Goal: Information Seeking & Learning: Get advice/opinions

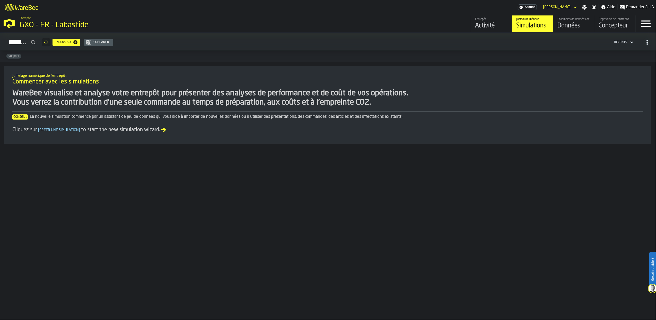
click at [576, 26] on div "Données" at bounding box center [573, 26] width 33 height 8
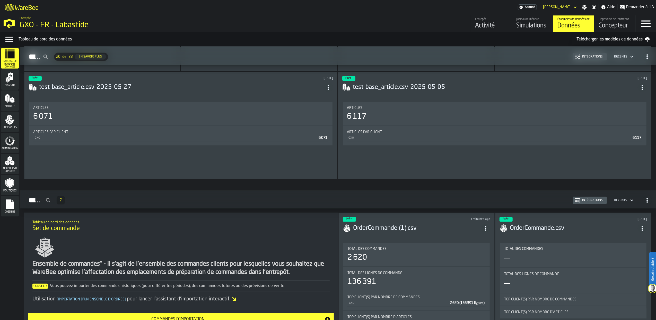
scroll to position [1441, 0]
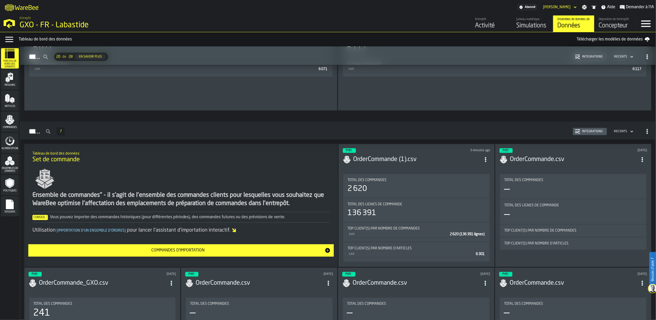
click at [9, 122] on polygon "menu Commandes" at bounding box center [7, 120] width 4 height 3
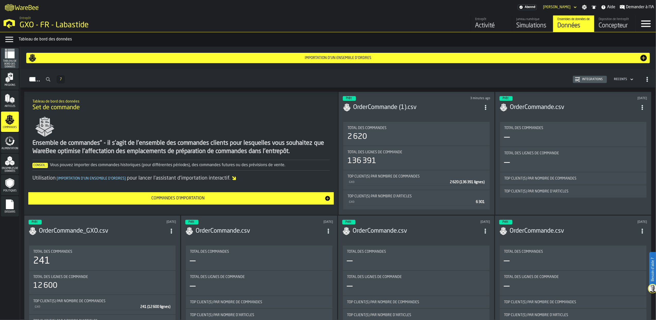
click at [11, 144] on icon "menu Alimentation" at bounding box center [13, 142] width 4 height 6
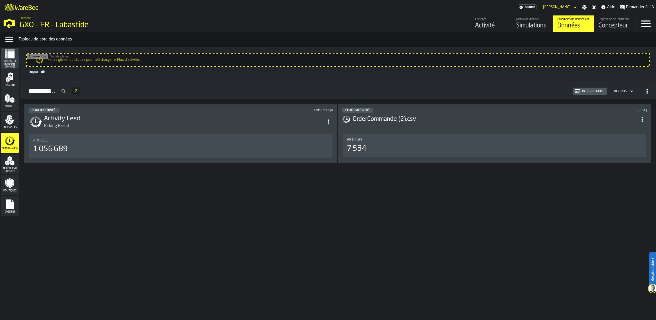
click at [16, 110] on div "Articles" at bounding box center [10, 100] width 18 height 20
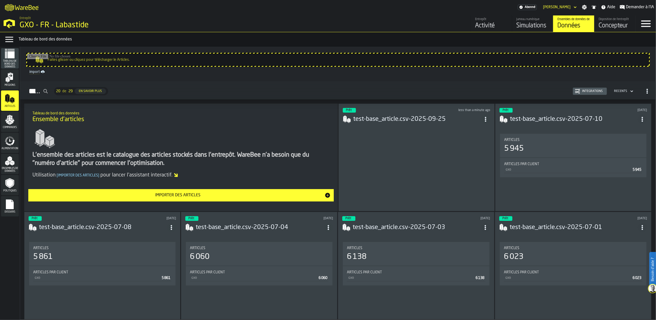
click at [15, 120] on div "Commandes" at bounding box center [10, 122] width 18 height 14
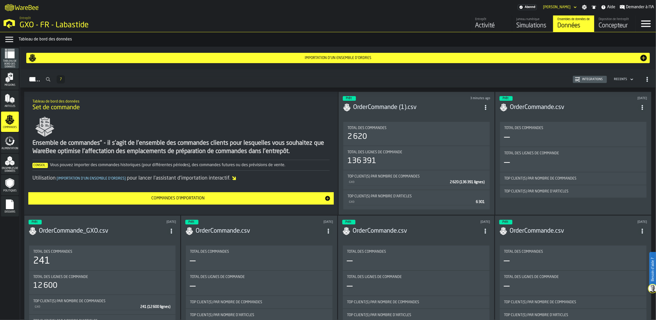
click at [11, 138] on icon "menu Alimentation" at bounding box center [10, 141] width 10 height 10
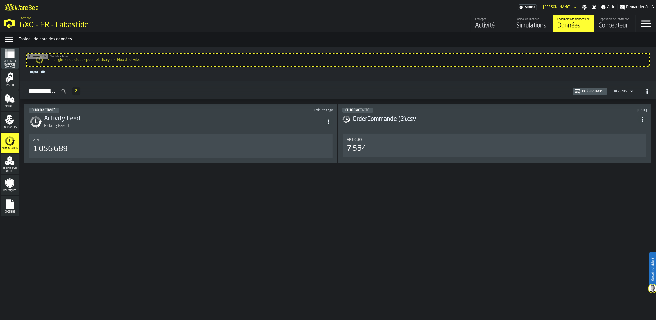
click at [10, 122] on polygon "menu Commandes" at bounding box center [11, 123] width 3 height 3
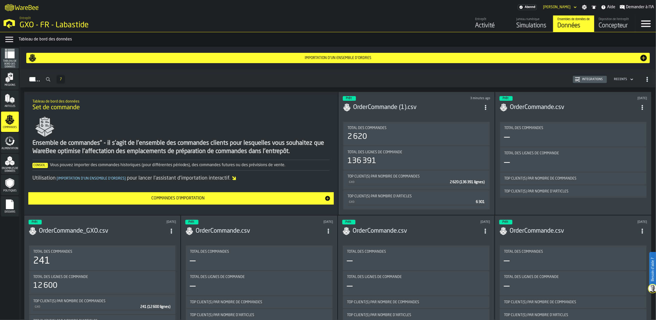
click at [10, 96] on icon "menu Articles" at bounding box center [10, 98] width 10 height 10
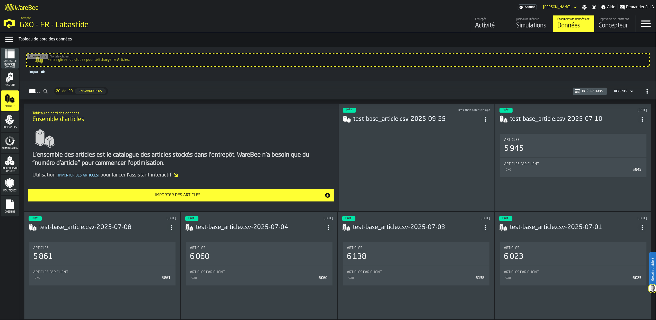
click at [458, 160] on div "Prêt less than a minute ago test-base_article.csv-2025-09-25" at bounding box center [416, 157] width 156 height 108
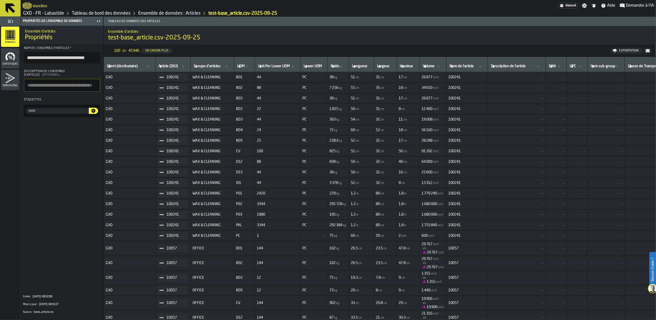
click at [1, 1] on button at bounding box center [10, 8] width 21 height 16
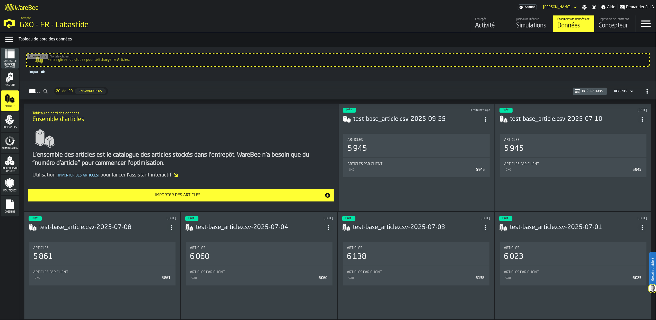
click at [497, 23] on div "Activité" at bounding box center [491, 26] width 33 height 8
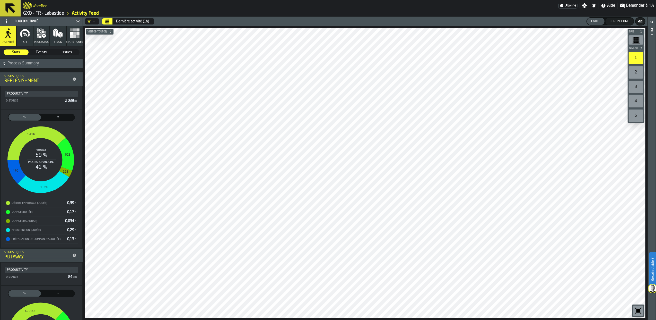
click at [28, 28] on button "KPI" at bounding box center [25, 36] width 16 height 20
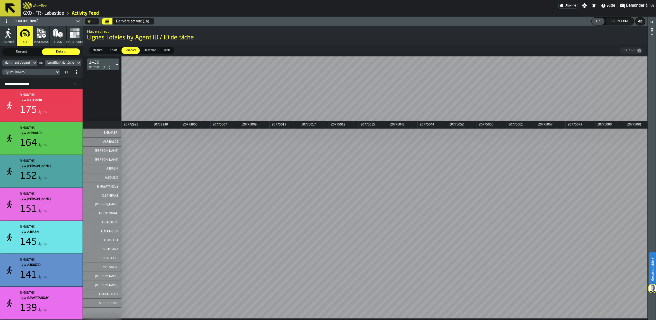
click at [40, 29] on icon "button" at bounding box center [39, 31] width 3 height 4
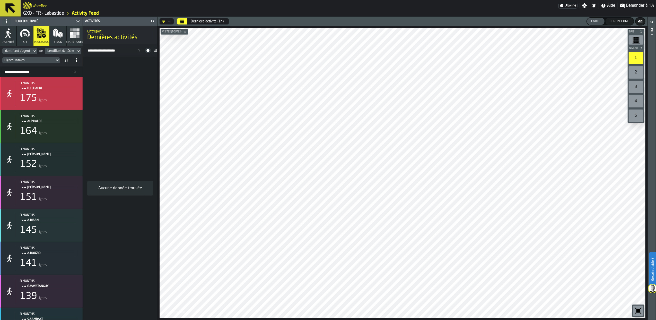
click at [69, 94] on div "175 Lignes" at bounding box center [49, 98] width 58 height 10
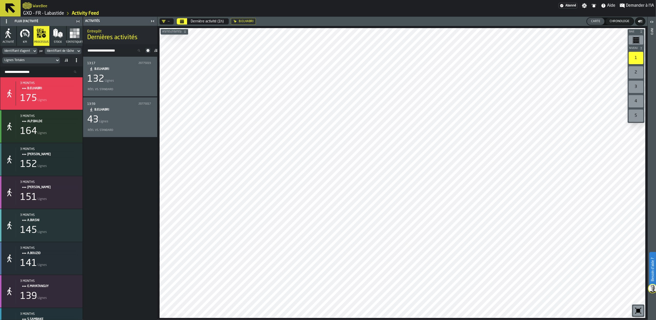
click at [125, 82] on div "132 Lignes" at bounding box center [120, 79] width 66 height 10
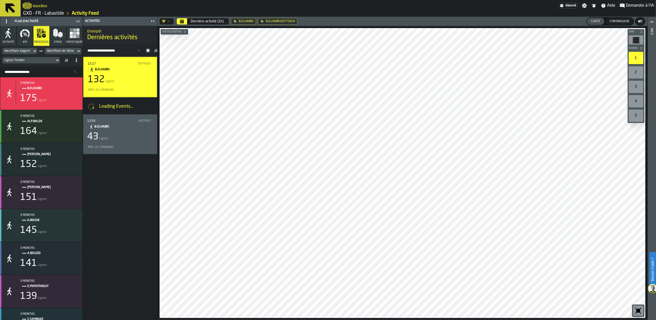
click at [147, 52] on icon at bounding box center [147, 50] width 3 height 3
click at [146, 50] on icon at bounding box center [147, 50] width 3 height 3
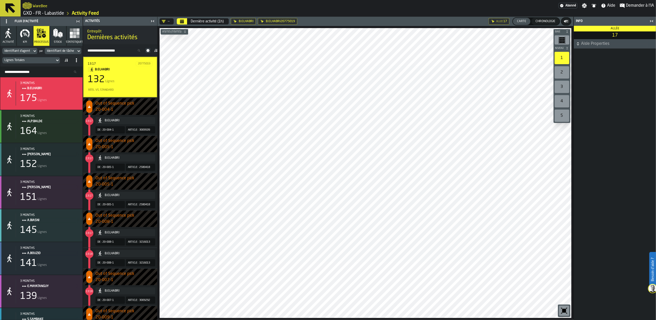
click at [0, 0] on icon at bounding box center [0, 0] width 0 height 0
click at [236, 21] on header "— Dernière activité (1h) B.ELHABRI B.ELHABRI20775019 Allée 17 Carte Chronologie" at bounding box center [366, 21] width 416 height 9
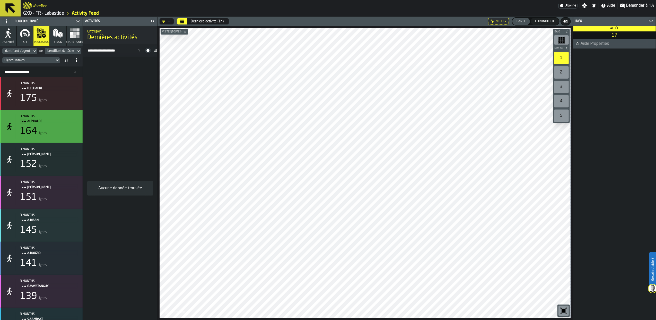
click at [14, 126] on div "stat-" at bounding box center [9, 126] width 11 height 10
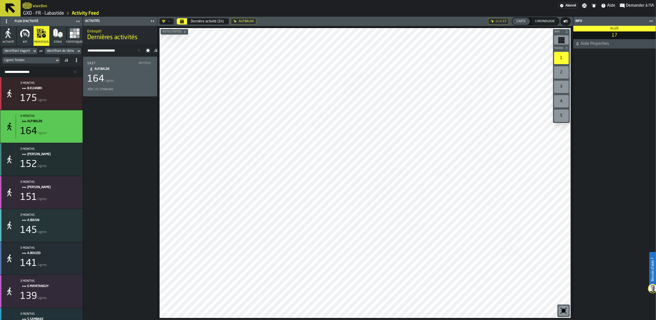
click at [54, 61] on div "Lignes Totales" at bounding box center [28, 60] width 53 height 6
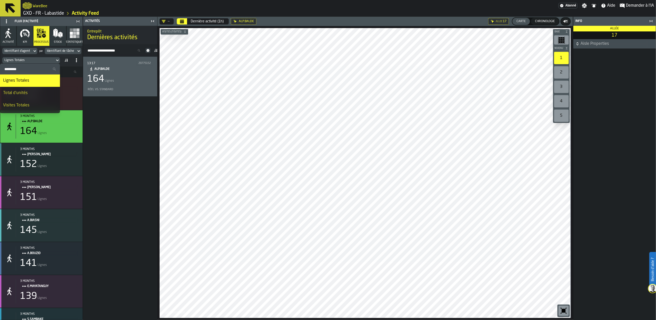
click at [210, 22] on div "Dernière activité (1h)" at bounding box center [207, 21] width 33 height 4
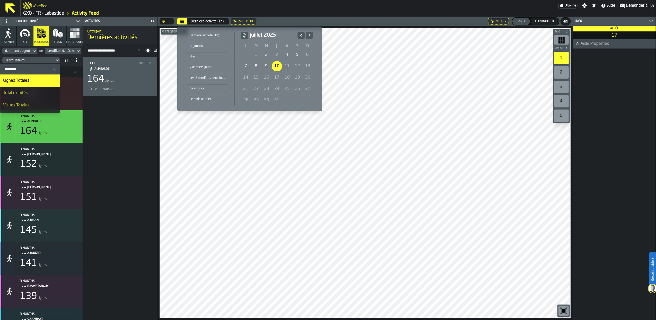
click at [277, 64] on div "10" at bounding box center [277, 66] width 10 height 10
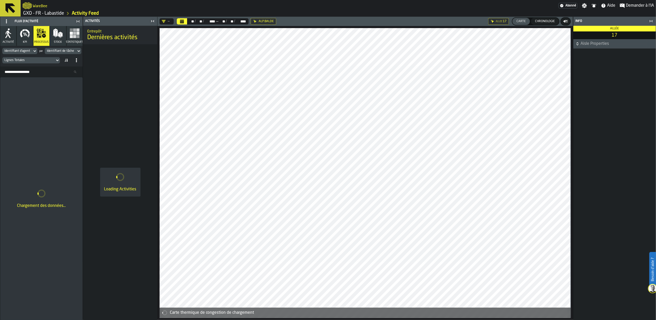
click at [653, 21] on icon "button-toggle-Fermez-moi" at bounding box center [651, 21] width 6 height 6
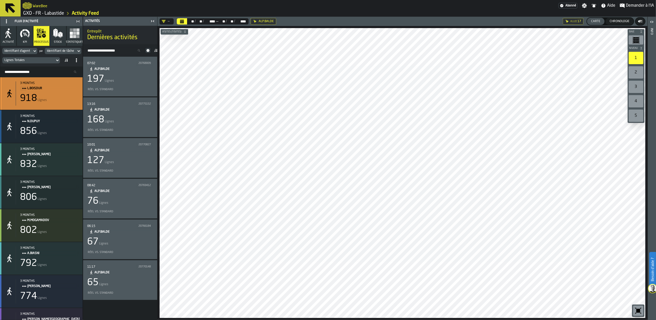
click at [33, 109] on div "3 months L.BOISDUR 918 Lignes" at bounding box center [41, 93] width 82 height 32
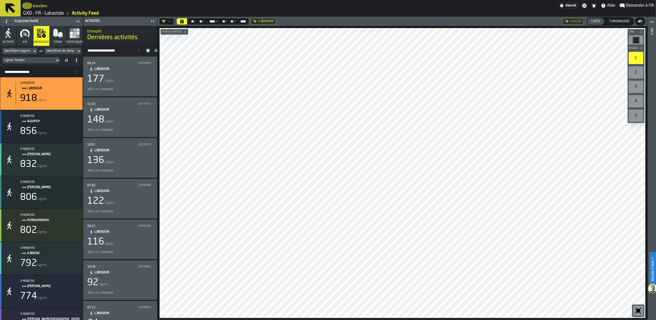
click at [121, 164] on div "136 Lignes" at bounding box center [120, 160] width 66 height 10
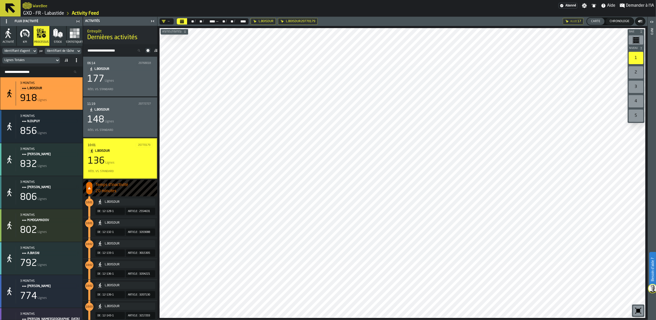
click at [204, 171] on div at bounding box center [403, 173] width 486 height 290
click at [630, 7] on span "Demander à l'IA" at bounding box center [640, 6] width 28 height 6
click at [635, 4] on span "Demander à l'IA" at bounding box center [640, 6] width 28 height 6
click at [636, 5] on span "Demander à l'IA" at bounding box center [640, 6] width 28 height 6
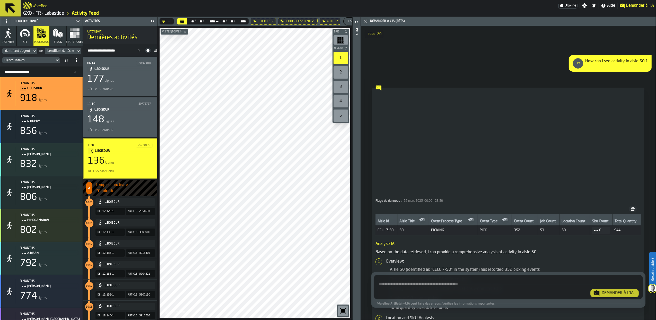
click at [153, 20] on icon "button-toggle-Fermez-moi" at bounding box center [153, 21] width 6 height 6
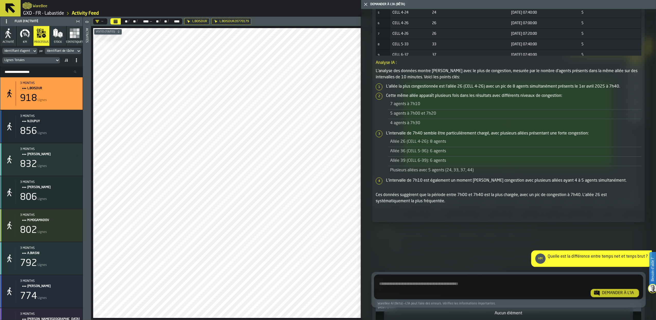
scroll to position [3408, 0]
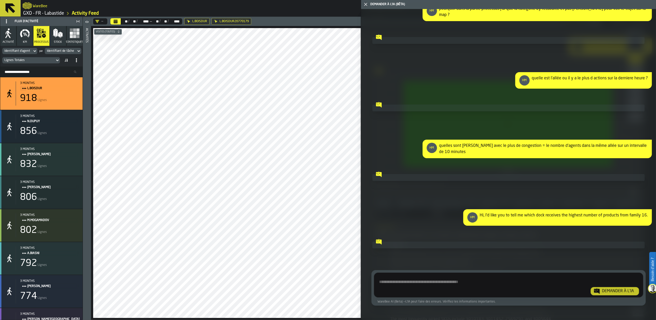
click at [597, 229] on span "Afficher le graphique" at bounding box center [601, 231] width 29 height 4
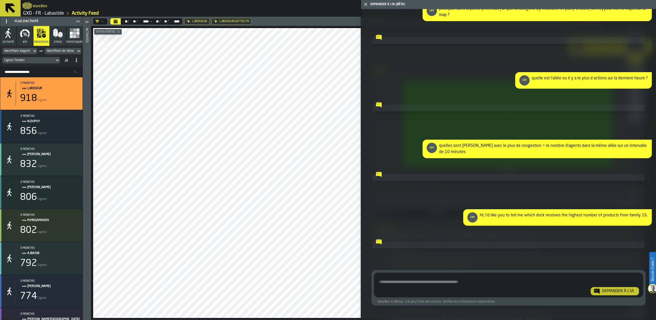
click at [648, 212] on div "HM Hi, I’d like you to tell me which dock receives the highest number of produc…" at bounding box center [557, 217] width 189 height 16
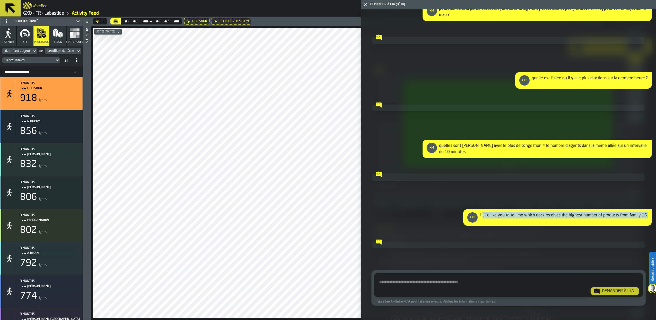
click at [631, 221] on div "Hi, I’d like you to tell me which dock receives the highest number of products …" at bounding box center [564, 217] width 168 height 10
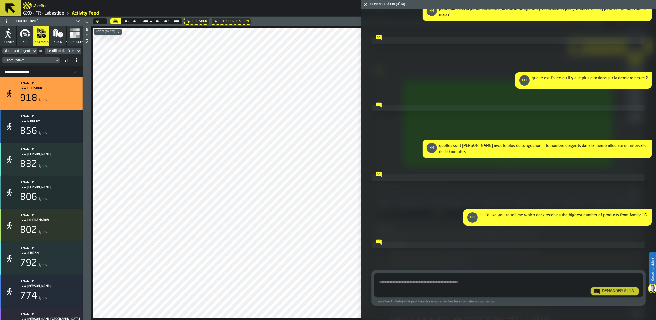
drag, startPoint x: 480, startPoint y: 215, endPoint x: 645, endPoint y: 213, distance: 164.7
click at [645, 213] on div "Hi, I’d like you to tell me which dock receives the highest number of products …" at bounding box center [564, 217] width 168 height 10
click at [445, 277] on textarea "Demandez à l'IA concernant l'Activité de l'entrepôt" at bounding box center [508, 285] width 265 height 19
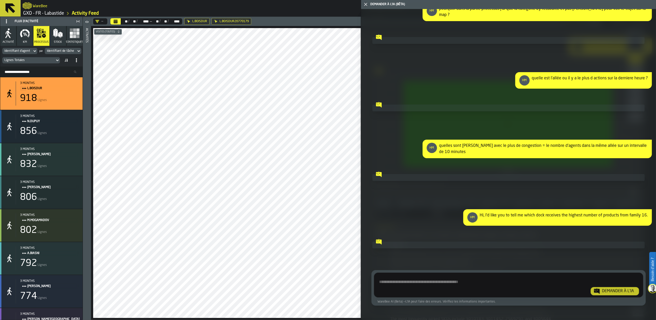
click at [420, 284] on textarea "Demandez à l'IA concernant l'Activité de l'entrepôt" at bounding box center [508, 285] width 265 height 19
click at [421, 280] on textarea "Demandez à l'IA concernant l'Activité de l'entrepôt" at bounding box center [508, 285] width 265 height 19
paste textarea "**********"
type textarea "**********"
click at [617, 291] on div "Demander à l'IA" at bounding box center [618, 291] width 36 height 6
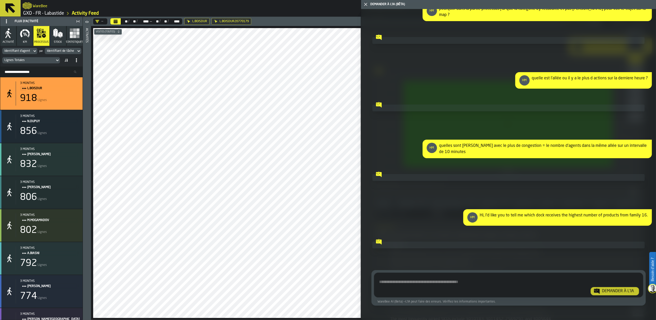
click at [54, 30] on polygon "button" at bounding box center [55, 33] width 2 height 6
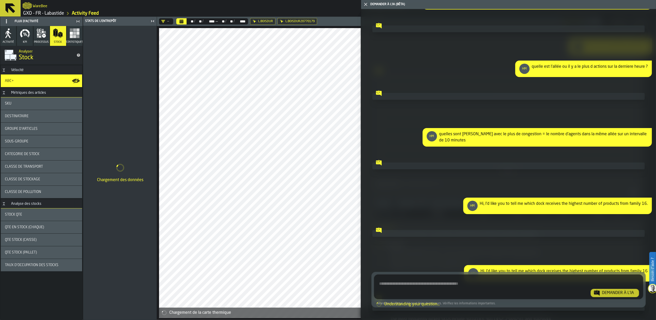
click at [273, 21] on span "L.BOISDUR" at bounding box center [265, 22] width 15 height 4
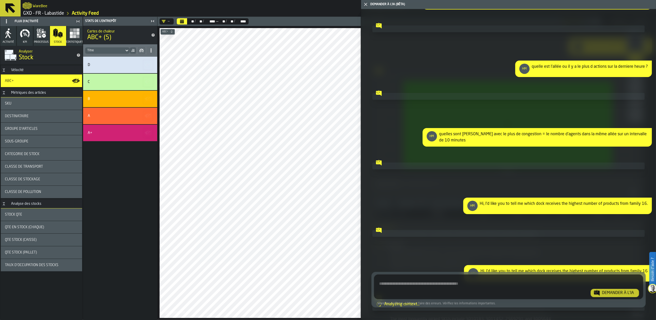
click at [45, 133] on div "Groupe d'articles" at bounding box center [41, 129] width 81 height 12
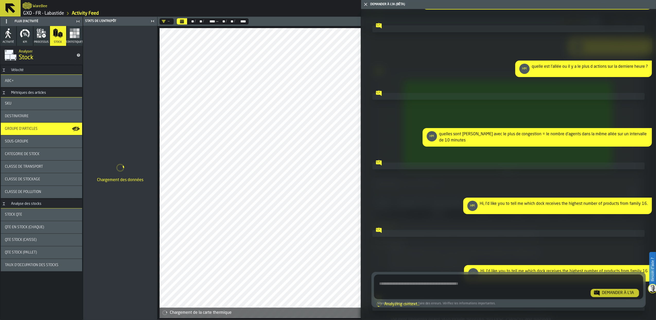
click at [366, 4] on polygon "button-toggle-Fermez-moi" at bounding box center [365, 4] width 3 height 3
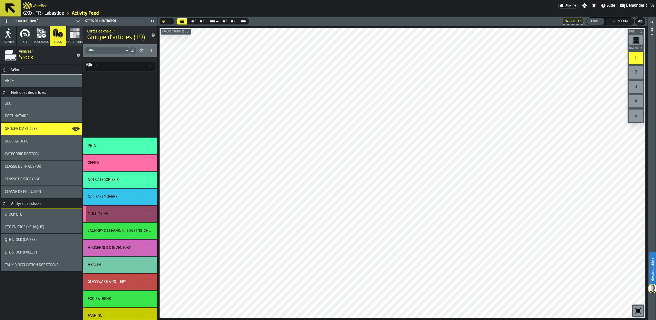
scroll to position [72, 0]
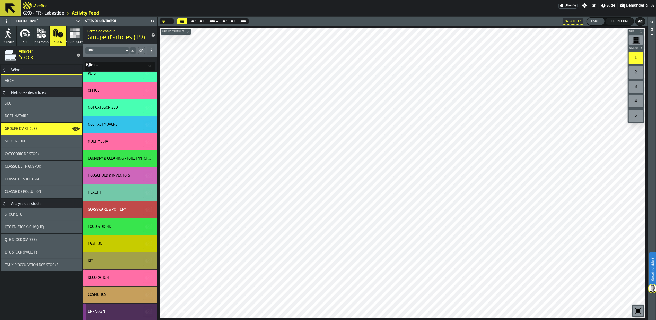
click at [127, 310] on div "Unknown" at bounding box center [119, 311] width 63 height 4
click at [148, 313] on rect "button-" at bounding box center [149, 312] width 2 height 1
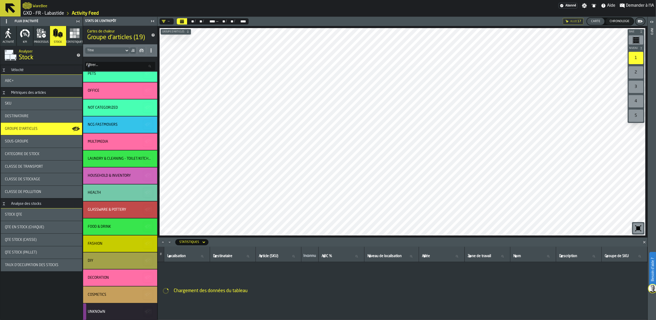
click at [642, 4] on span "Demander à l'IA" at bounding box center [640, 6] width 28 height 6
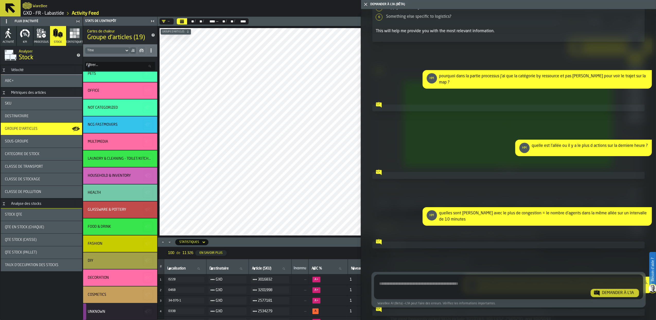
scroll to position [3524, 0]
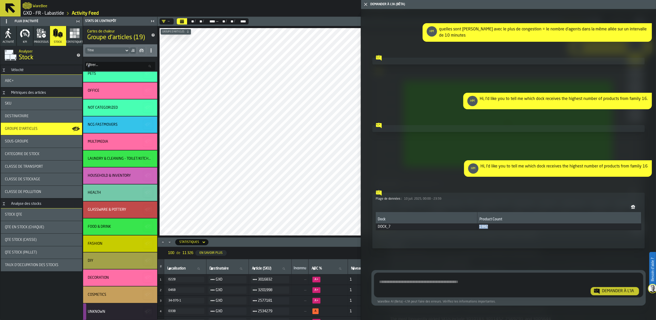
drag, startPoint x: 494, startPoint y: 228, endPoint x: 477, endPoint y: 226, distance: 17.0
click at [477, 226] on tr "DOCK_7 1 842" at bounding box center [509, 226] width 266 height 6
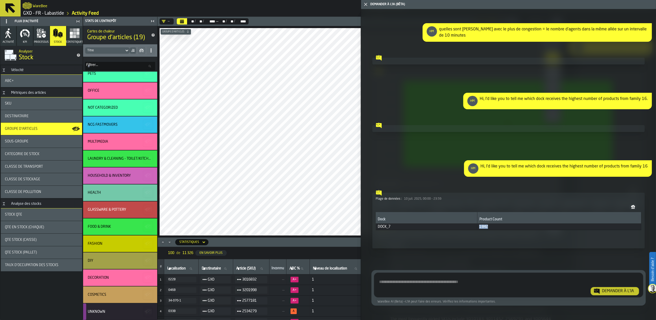
click at [451, 197] on main "WareBee Abonné Paramètres Notifications Aide Demander à l'IA GXO - FR - Labasti…" at bounding box center [328, 160] width 656 height 320
click at [372, 208] on main "WareBee Abonné Paramètres Notifications Aide Demander à l'IA GXO - FR - Labasti…" at bounding box center [328, 160] width 656 height 320
click at [29, 223] on main "Flux d'activité Activité KPI processus Stock Statistiques Analyser Stock Véloci…" at bounding box center [328, 168] width 656 height 303
click at [177, 224] on div "Baie Niveau 1 2 3 4 5 M A K I N G W A R E H O U S E S M O R E EF F I C I E N T …" at bounding box center [361, 131] width 407 height 211
click at [366, 6] on icon "button-toggle-Fermez-moi" at bounding box center [366, 4] width 6 height 6
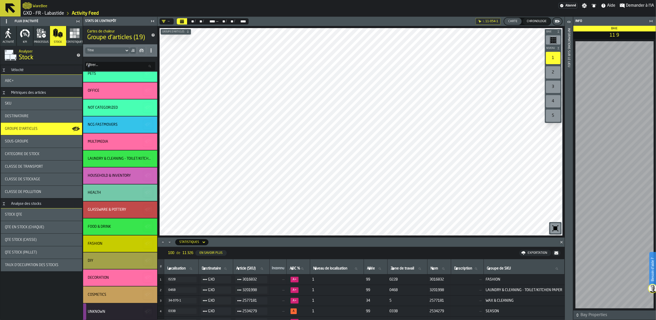
click at [8, 4] on icon at bounding box center [10, 8] width 10 height 10
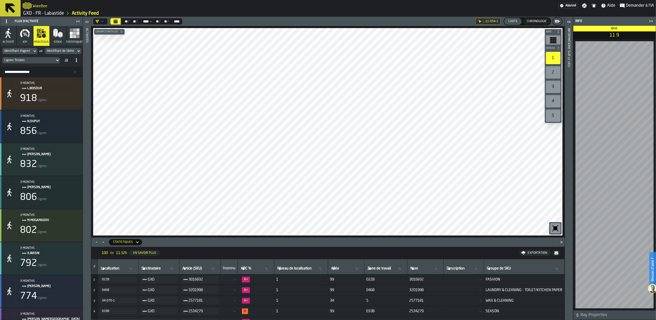
click at [38, 12] on link "GXO - FR - Labastide" at bounding box center [43, 14] width 41 height 6
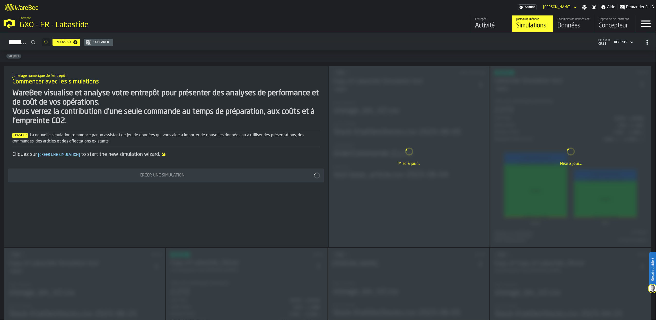
click at [575, 28] on div "Données" at bounding box center [573, 26] width 33 height 8
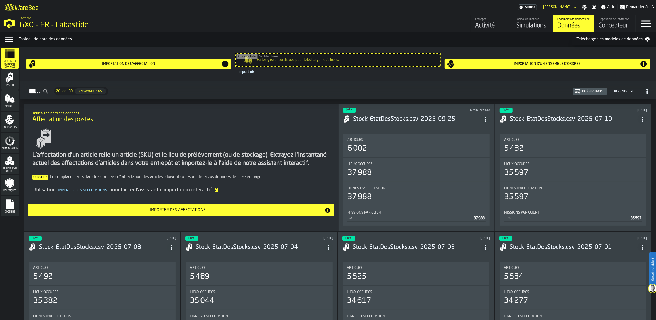
click at [16, 162] on div "Ensembles de données" at bounding box center [10, 163] width 18 height 17
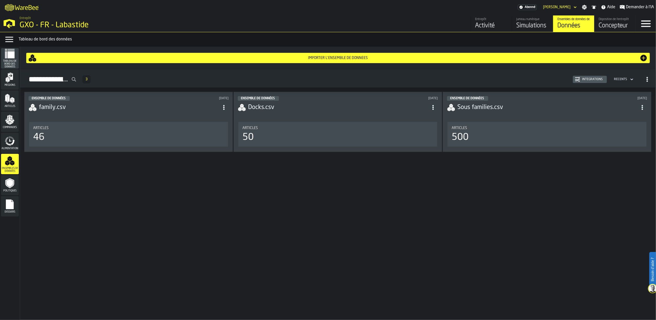
click at [146, 121] on div "Ensemble de données 4 months ago family.csv Articles 46" at bounding box center [128, 122] width 209 height 60
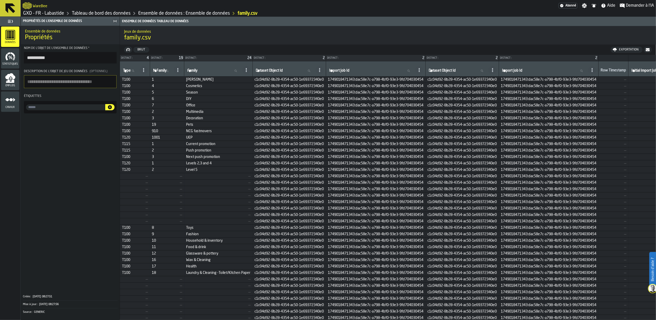
click at [13, 8] on icon at bounding box center [10, 8] width 12 height 12
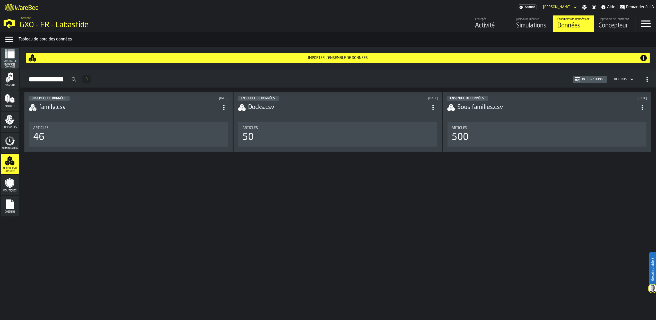
click at [521, 130] on div "Articles" at bounding box center [547, 128] width 191 height 4
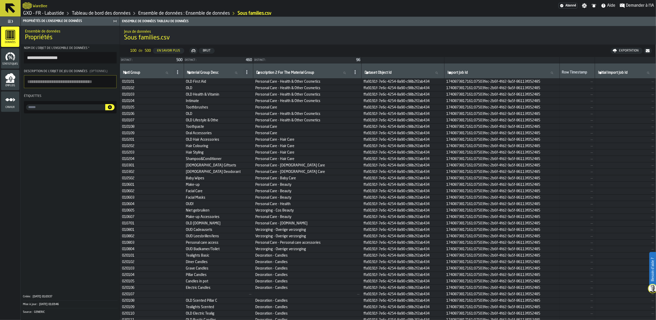
click at [11, 8] on icon at bounding box center [10, 8] width 10 height 10
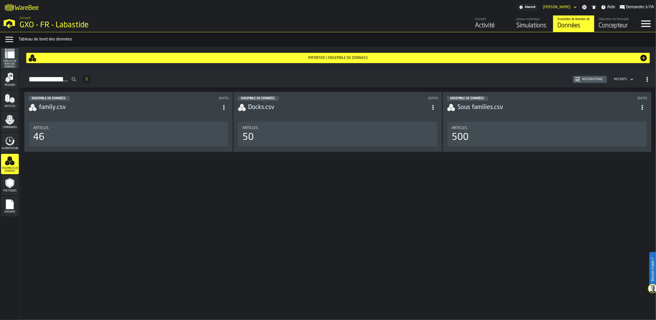
click at [11, 18] on icon "button-toggle-Open —> Warehouse Menu" at bounding box center [9, 22] width 12 height 12
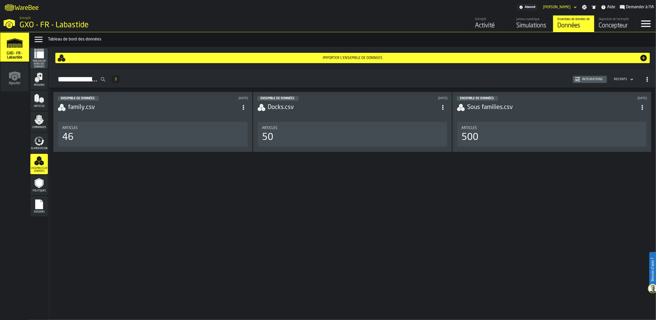
click at [11, 18] on icon "button-toggle-Close —> Warehouse Menu" at bounding box center [9, 22] width 12 height 12
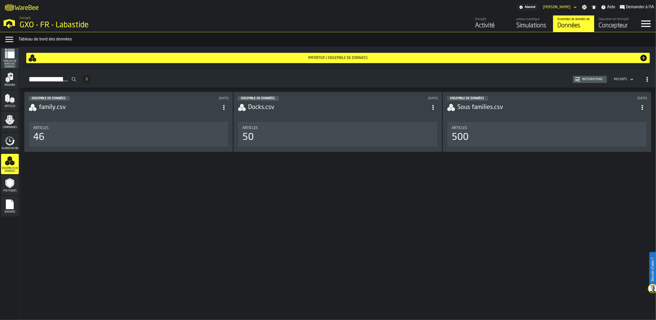
click at [480, 27] on div "Activité" at bounding box center [491, 26] width 33 height 8
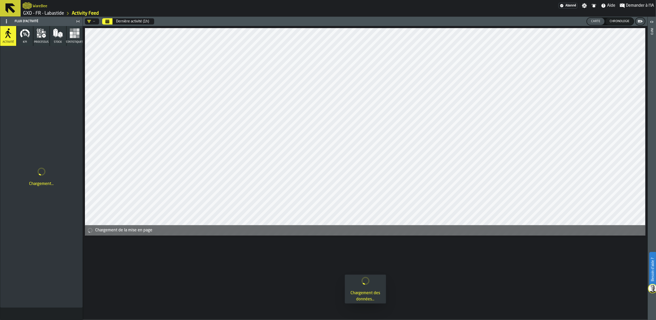
click at [58, 34] on icon "button" at bounding box center [58, 33] width 10 height 10
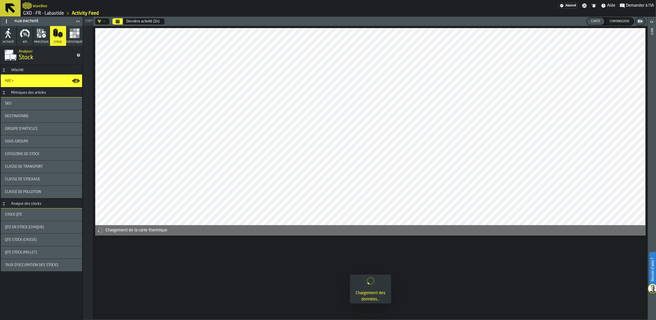
click at [58, 34] on icon "button" at bounding box center [58, 33] width 10 height 10
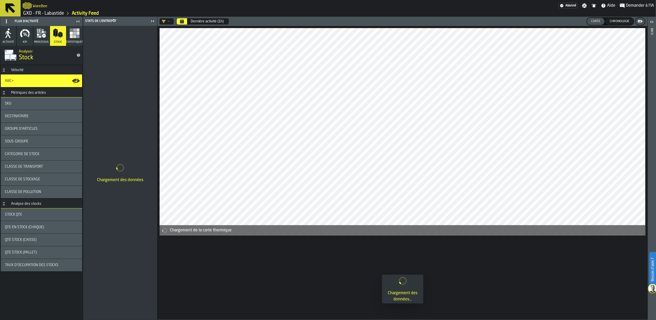
click at [42, 129] on div "Groupe d'articles" at bounding box center [41, 129] width 73 height 4
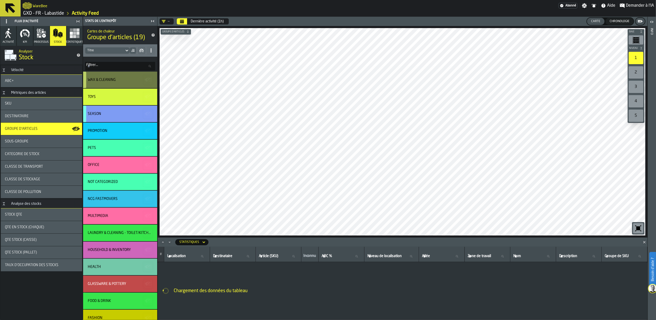
click at [124, 77] on div "WAX & CLEANING" at bounding box center [120, 80] width 74 height 16
click at [148, 79] on icon "button-" at bounding box center [148, 80] width 8 height 8
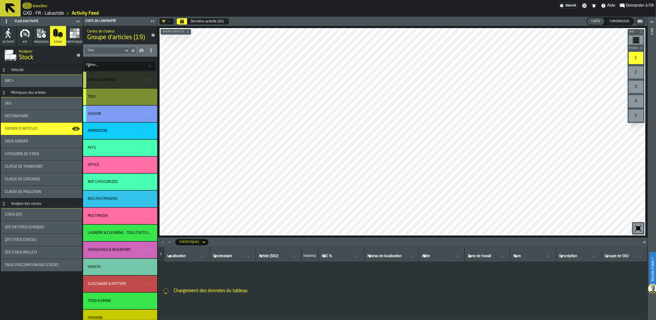
click at [148, 98] on rect "button-" at bounding box center [149, 98] width 2 height 1
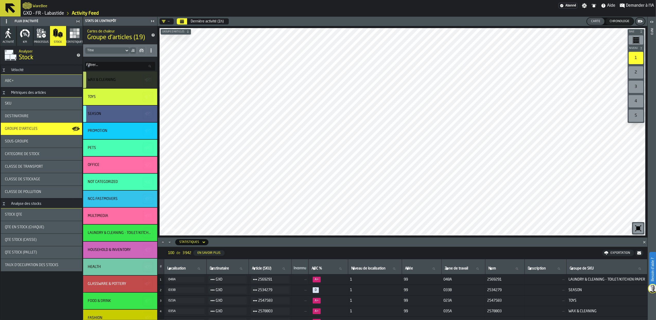
click at [146, 113] on icon "button-" at bounding box center [148, 114] width 8 height 8
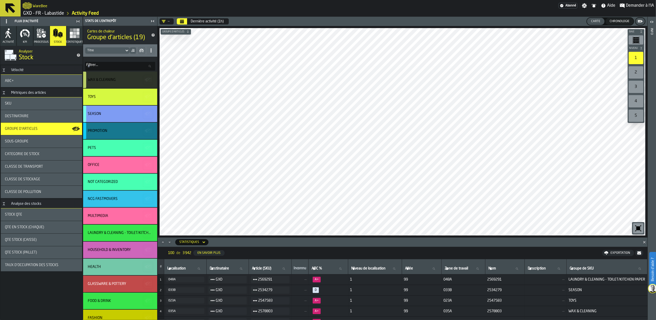
click at [147, 132] on icon "button-" at bounding box center [148, 131] width 8 height 8
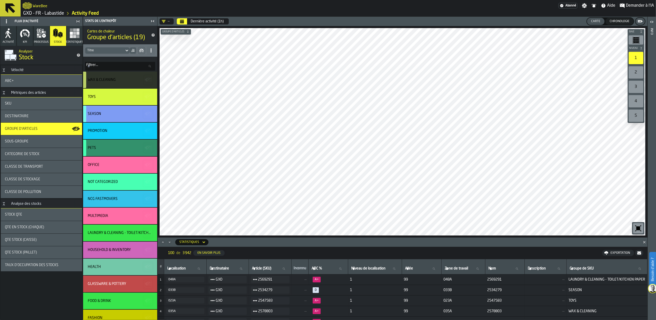
click at [148, 147] on icon "button-" at bounding box center [149, 147] width 2 height 1
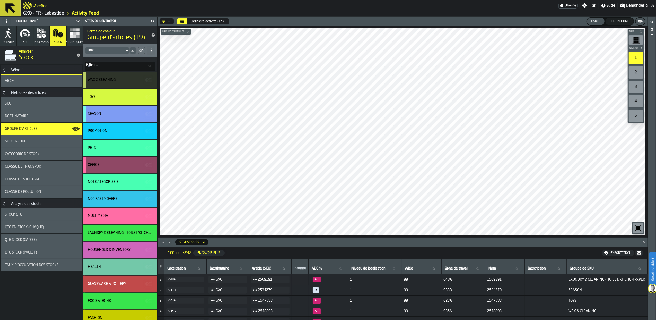
click at [148, 167] on icon "button-" at bounding box center [148, 165] width 8 height 8
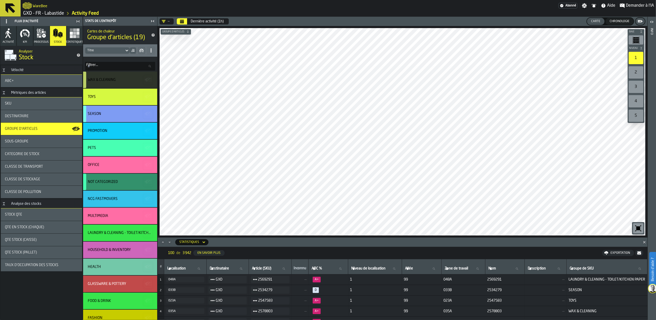
click at [145, 184] on icon "button-" at bounding box center [148, 182] width 8 height 8
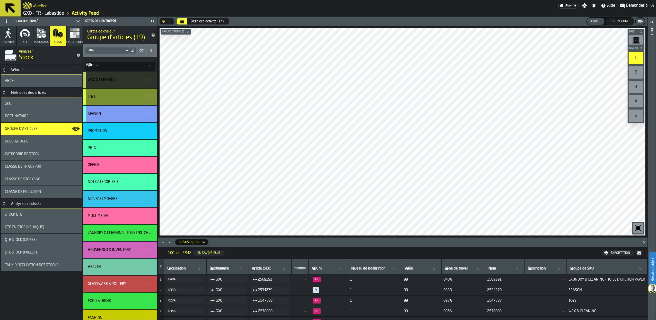
click at [129, 92] on div "TOYS" at bounding box center [120, 97] width 74 height 16
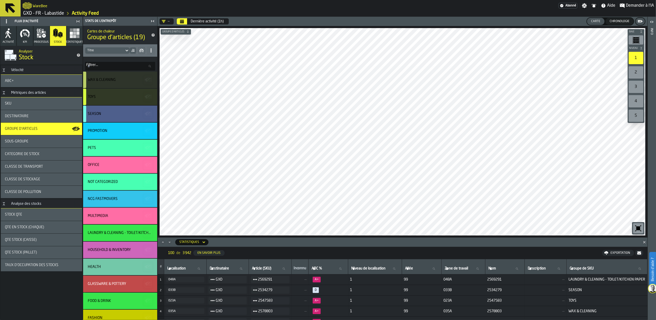
click at [144, 111] on icon "button-" at bounding box center [148, 114] width 8 height 8
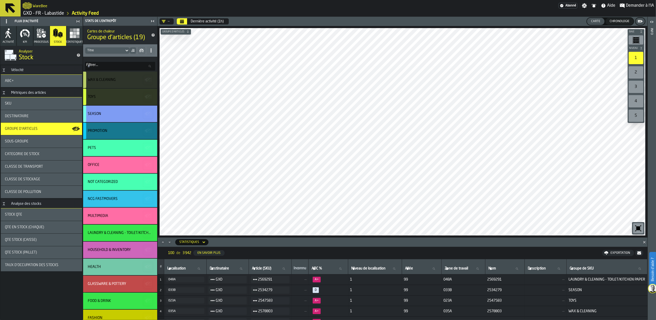
click at [145, 133] on icon "button-" at bounding box center [148, 131] width 8 height 8
click at [115, 133] on div "PROMOTION" at bounding box center [120, 131] width 74 height 16
click at [116, 111] on div "SEASON" at bounding box center [120, 114] width 74 height 16
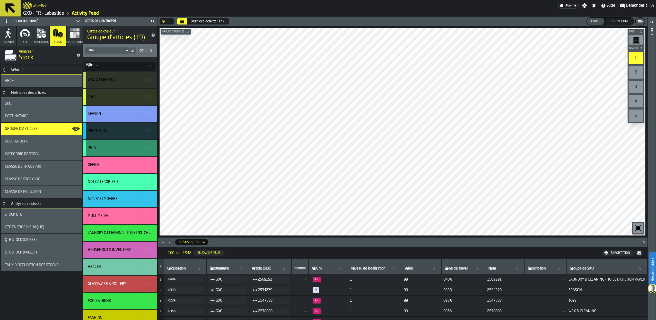
click at [116, 146] on div "PETS" at bounding box center [119, 148] width 63 height 4
click at [118, 164] on div "OFFICE" at bounding box center [119, 165] width 63 height 4
click at [117, 183] on div "NOT CATEGORIZED" at bounding box center [103, 182] width 30 height 4
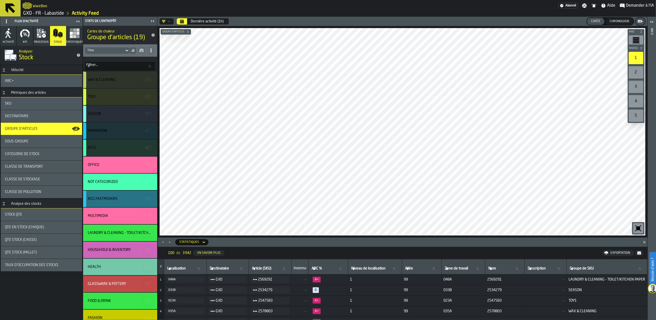
click at [117, 196] on div "NCG FASTMOVERS" at bounding box center [120, 198] width 74 height 16
click at [125, 219] on div "MULTIMEDIA" at bounding box center [120, 215] width 74 height 16
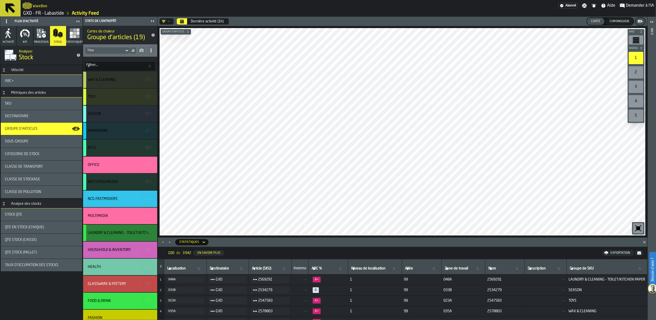
click at [133, 234] on div "LAUNDRY & CLEANING - TOILET/KITCHEN PAPER" at bounding box center [119, 233] width 63 height 4
click at [114, 249] on div "HOUSEHOLD & INVENTORY" at bounding box center [109, 250] width 43 height 4
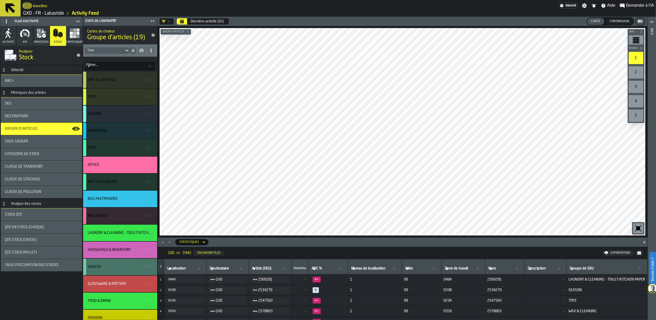
click at [102, 264] on div "HEALTH" at bounding box center [120, 266] width 74 height 16
click at [109, 281] on div "GLASSWARE & POTTERY" at bounding box center [120, 283] width 74 height 16
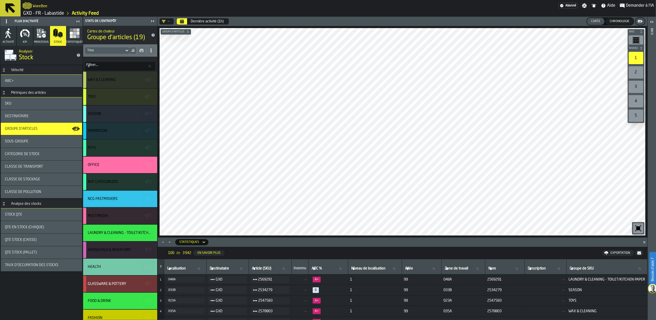
click at [108, 306] on div "FOOD & DRINK" at bounding box center [120, 300] width 74 height 16
click at [112, 312] on div "FASHION" at bounding box center [120, 317] width 74 height 16
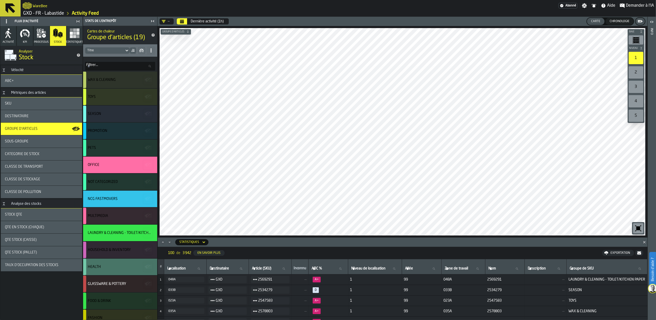
click at [107, 267] on div "HEALTH" at bounding box center [119, 267] width 63 height 4
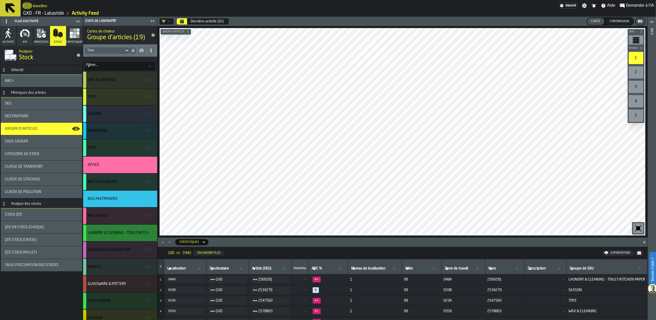
click at [117, 232] on div "LAUNDRY & CLEANING - TOILET/KITCHEN PAPER" at bounding box center [119, 233] width 63 height 4
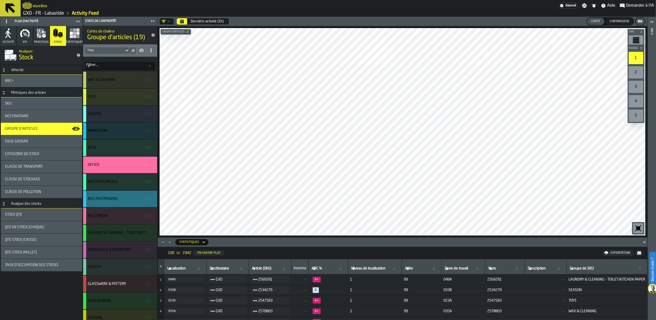
click at [116, 197] on div "NCG FASTMOVERS" at bounding box center [103, 199] width 30 height 4
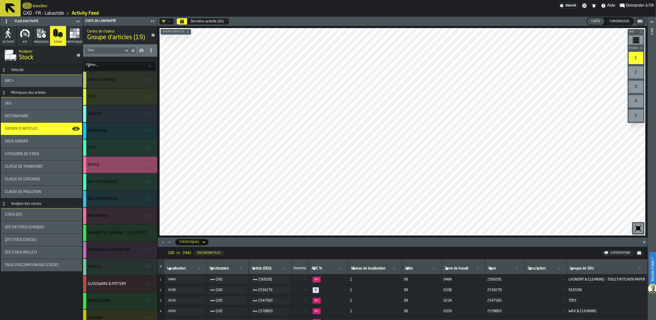
click at [116, 161] on div "OFFICE" at bounding box center [120, 164] width 74 height 16
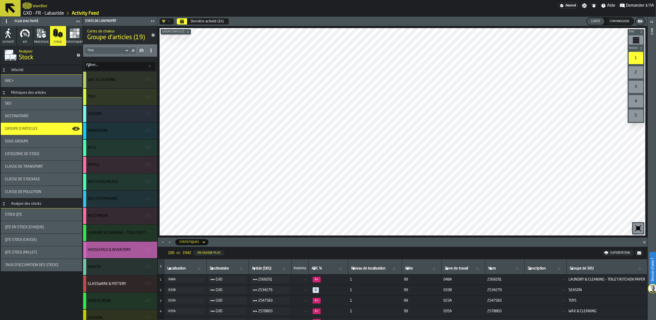
scroll to position [72, 0]
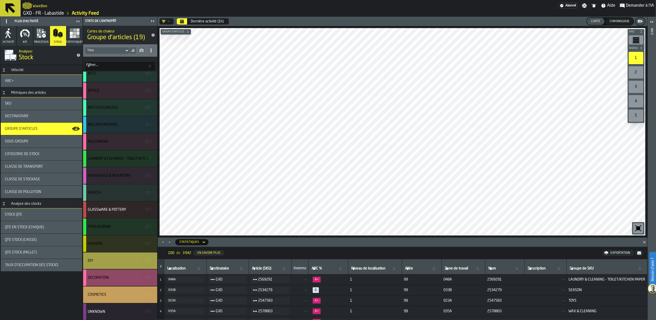
click at [104, 282] on div "DECORATION" at bounding box center [120, 277] width 74 height 16
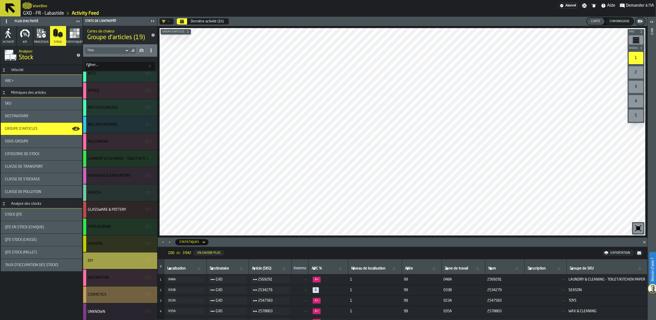
click at [102, 291] on div "COSMETICS" at bounding box center [120, 294] width 74 height 16
click at [117, 261] on div "DIY" at bounding box center [119, 260] width 63 height 4
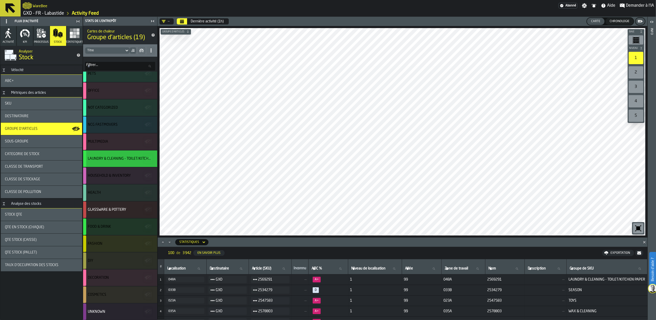
scroll to position [0, 0]
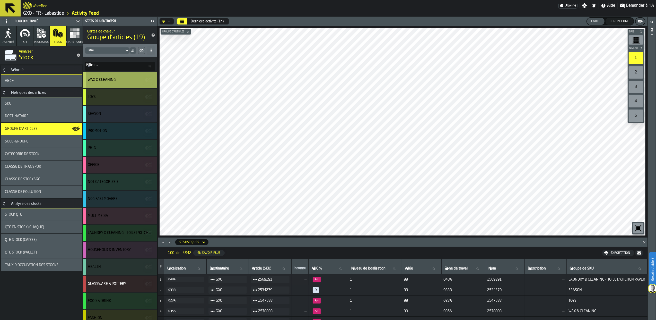
click at [109, 75] on div "WAX & CLEANING" at bounding box center [120, 80] width 74 height 16
click at [638, 23] on icon "button-" at bounding box center [640, 21] width 5 height 5
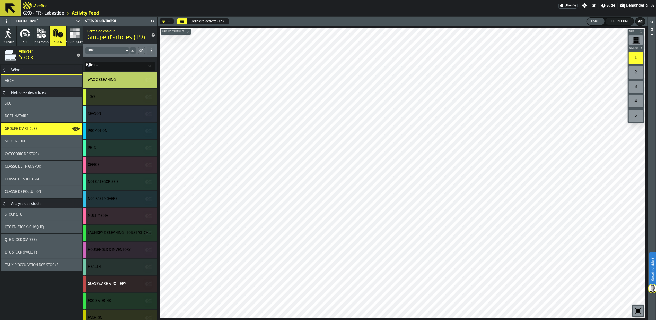
click at [638, 23] on icon "button-" at bounding box center [640, 21] width 5 height 5
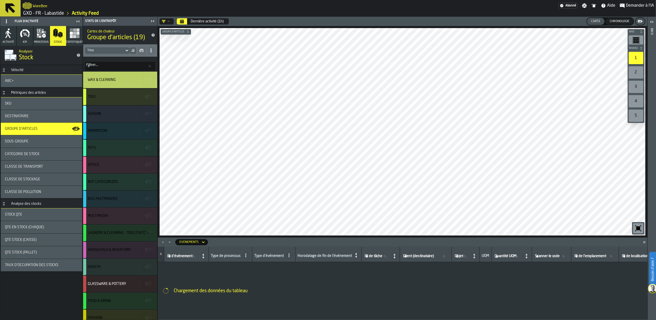
click at [638, 23] on icon "button-" at bounding box center [640, 21] width 5 height 5
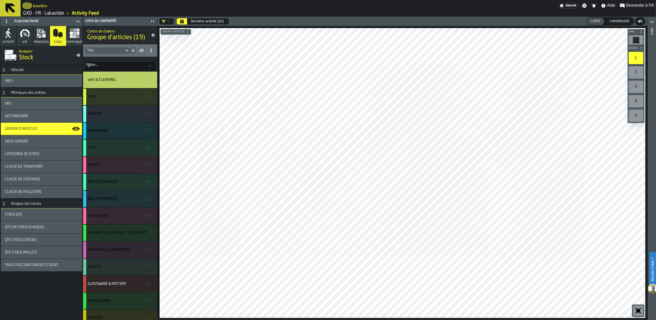
click at [635, 5] on span "Demander à l'IA" at bounding box center [640, 6] width 28 height 6
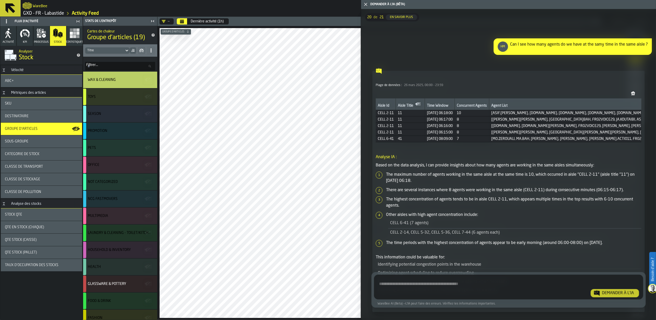
click at [424, 285] on textarea "Demandez à l'IA concernant l'Activité de l'entrepôt" at bounding box center [508, 287] width 265 height 19
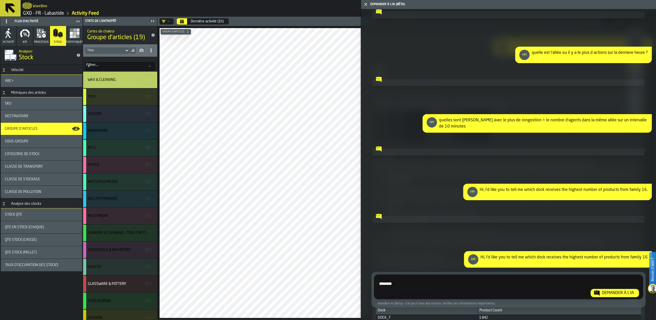
scroll to position [3116, 0]
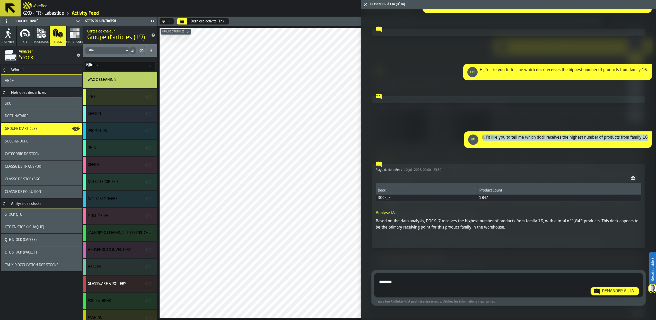
drag, startPoint x: 482, startPoint y: 136, endPoint x: 648, endPoint y: 136, distance: 165.7
click at [648, 136] on div "HM Hi, I’d like you to tell me which dock receives the highest number of produc…" at bounding box center [558, 139] width 188 height 16
click at [647, 137] on div "HM Hi, I’d like you to tell me which dock receives the highest number of produc…" at bounding box center [558, 139] width 188 height 16
click at [645, 135] on div "Hi, I’d like you to tell me which dock receives the highest number of products …" at bounding box center [563, 139] width 167 height 10
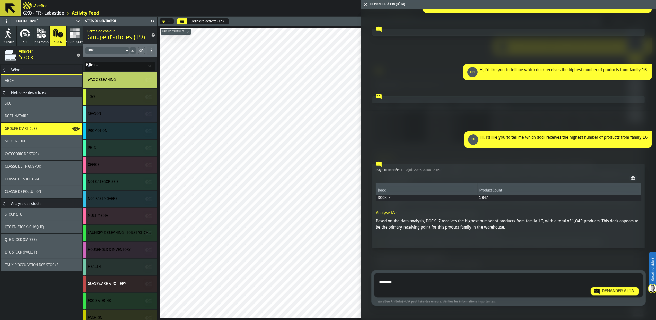
drag, startPoint x: 647, startPoint y: 135, endPoint x: 474, endPoint y: 137, distance: 173.0
click at [470, 138] on div "HM Hi, I’d like you to tell me which dock receives the highest number of produc…" at bounding box center [558, 139] width 188 height 16
click at [418, 285] on textarea "********" at bounding box center [508, 285] width 264 height 19
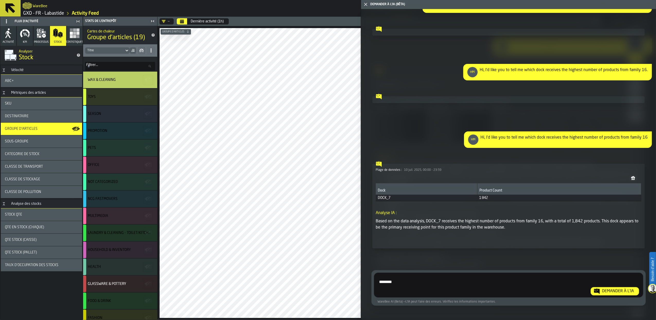
click at [353, 278] on main "WareBee Abonné Paramètres Notifications Aide Demander à l'IA GXO - FR - Labasti…" at bounding box center [328, 160] width 656 height 320
type textarea "**********"
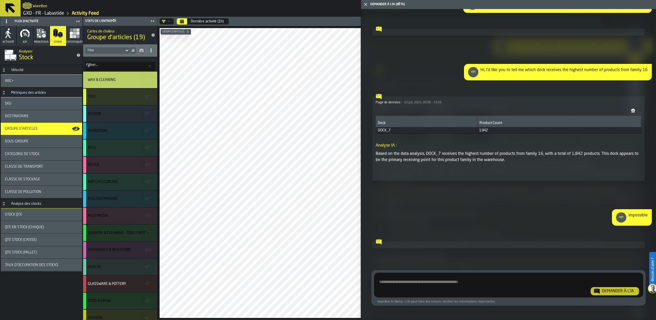
scroll to position [3184, 0]
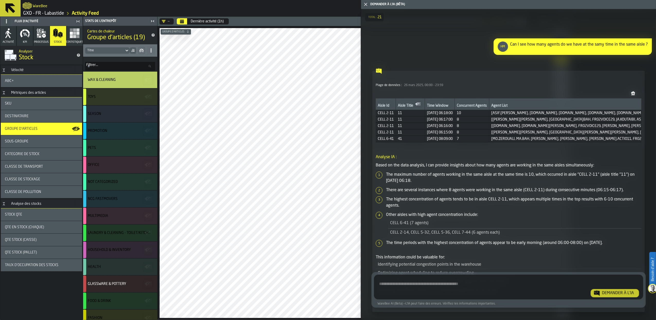
scroll to position [3184, 0]
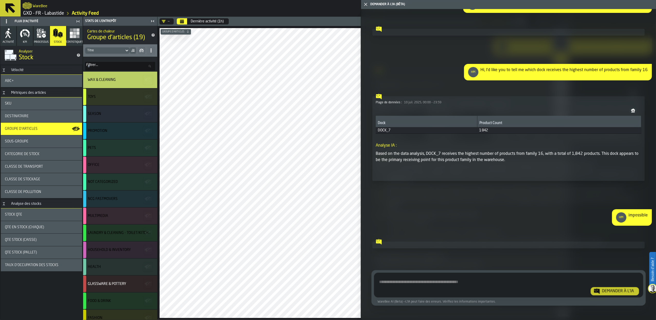
click at [247, 73] on div at bounding box center [365, 173] width 410 height 290
click at [423, 230] on main "WareBee Abonné Paramètres Notifications Aide Demander à l'IA GXO - FR - Labasti…" at bounding box center [328, 160] width 656 height 320
drag, startPoint x: 480, startPoint y: 68, endPoint x: 651, endPoint y: 72, distance: 170.7
click at [651, 72] on div "Supprimer 6 minutes ago ( 1 min 20 sec ) HM Hi, I’d like you to tell me which d…" at bounding box center [508, 121] width 295 height 141
click at [644, 67] on div "Hi, I’d like you to tell me which dock receives the highest number of products …" at bounding box center [563, 72] width 167 height 10
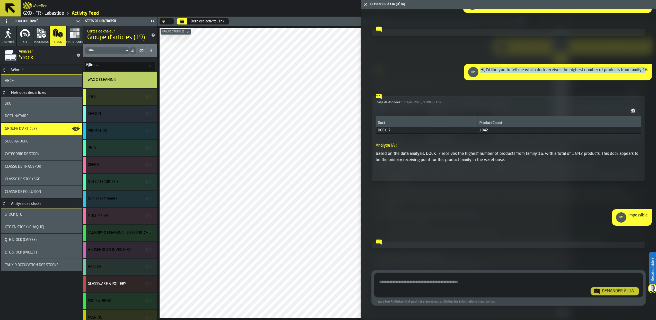
drag, startPoint x: 644, startPoint y: 67, endPoint x: 429, endPoint y: 67, distance: 215.2
click at [429, 67] on div "HM Hi, I’d like you to tell me which dock receives the highest number of produc…" at bounding box center [508, 72] width 287 height 16
click at [645, 67] on div "Hi, I’d like you to tell me which dock receives the highest number of products …" at bounding box center [563, 72] width 167 height 10
drag, startPoint x: 645, startPoint y: 67, endPoint x: 480, endPoint y: 69, distance: 165.5
click at [480, 69] on div "HM Hi, I’d like you to tell me which dock receives the highest number of produc…" at bounding box center [558, 72] width 188 height 16
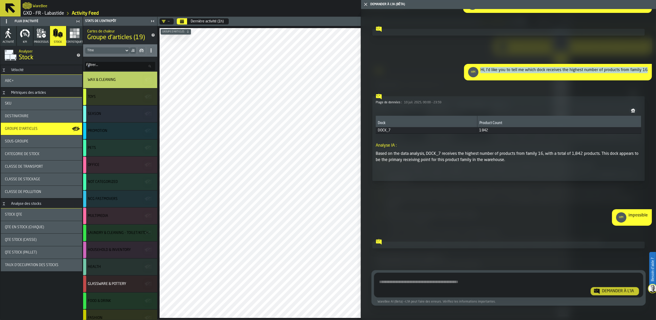
copy div "Hi, I’d like you to tell me which dock receives the highest number of products …"
click at [411, 286] on textarea "Demandez à l'IA concernant l'Activité de l'entrepôt" at bounding box center [508, 285] width 265 height 19
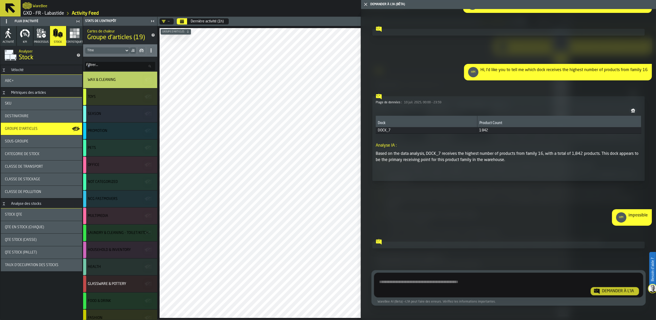
paste textarea "**********"
type textarea "**********"
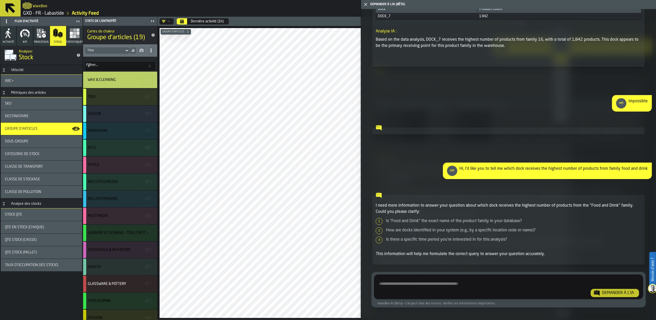
scroll to position [3314, 0]
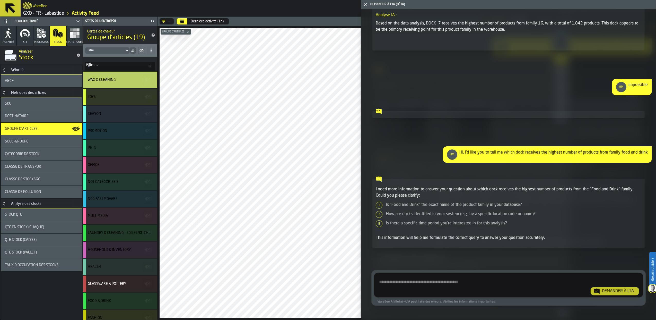
click at [438, 285] on textarea "Demandez à l'IA concernant l'Activité de l'entrepôt" at bounding box center [508, 285] width 264 height 19
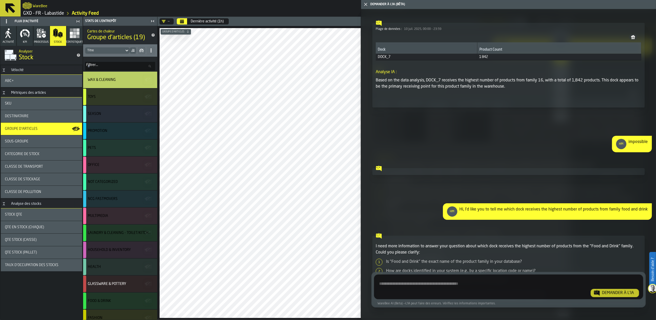
scroll to position [3177, 0]
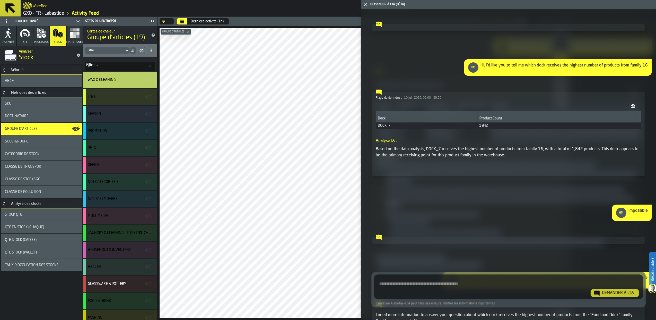
drag, startPoint x: 481, startPoint y: 75, endPoint x: 672, endPoint y: 74, distance: 190.5
click at [656, 74] on html "Besoin d'aide ? WareBee Abonné Paramètres Notifications Aide Demander à l'IA GX…" at bounding box center [328, 160] width 656 height 320
drag, startPoint x: 649, startPoint y: 73, endPoint x: 482, endPoint y: 76, distance: 166.5
click at [482, 76] on div "HM Hi, I’d like you to tell me which dock receives the highest number of produc…" at bounding box center [558, 67] width 188 height 16
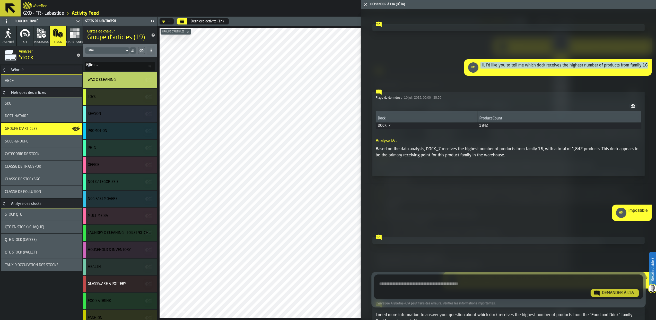
drag, startPoint x: 646, startPoint y: 75, endPoint x: 476, endPoint y: 73, distance: 170.1
click at [476, 73] on div "HM Hi, I’d like you to tell me which dock receives the highest number of produc…" at bounding box center [558, 67] width 188 height 16
copy div "Hi, I’d like you to tell me which dock receives the highest number of products …"
click at [435, 284] on textarea "Demandez à l'IA concernant l'Activité de l'entrepôt" at bounding box center [508, 287] width 264 height 19
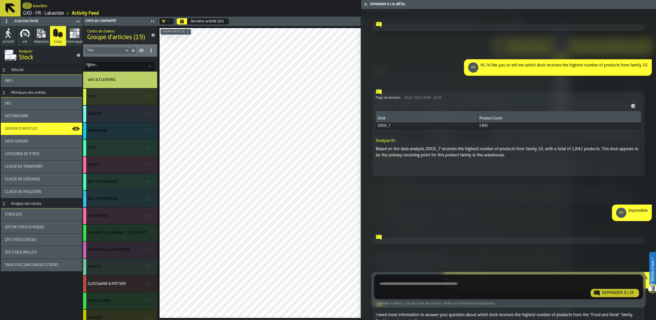
paste textarea "**********"
click at [442, 284] on textarea "**********" at bounding box center [508, 287] width 264 height 19
drag, startPoint x: 440, startPoint y: 282, endPoint x: 440, endPoint y: 284, distance: 2.8
click at [440, 284] on textarea "**********" at bounding box center [508, 287] width 264 height 19
paste textarea "**********"
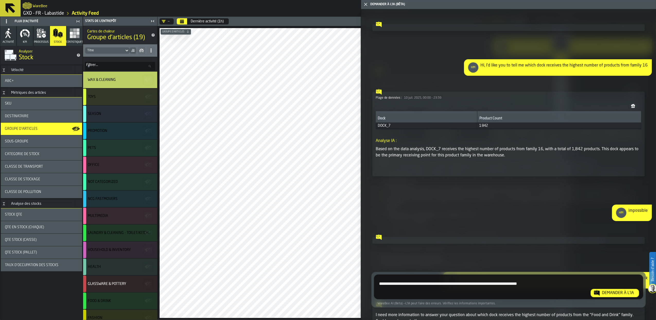
type textarea "**********"
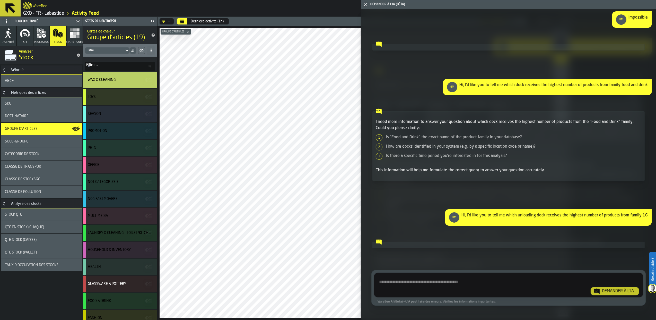
scroll to position [3382, 0]
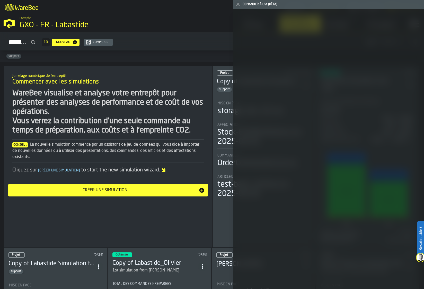
click at [34, 29] on div "GXO - FR - Labastide" at bounding box center [89, 25] width 139 height 9
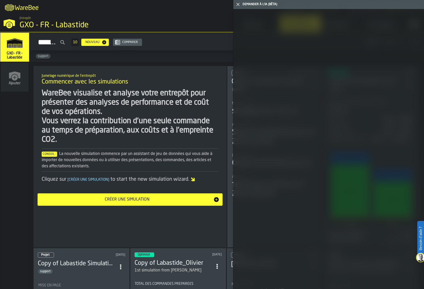
click at [41, 26] on div "GXO - FR - Labastide" at bounding box center [89, 25] width 139 height 9
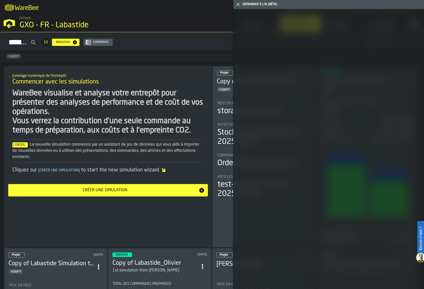
click at [238, 6] on icon "button-toggle-Fermez-moi" at bounding box center [238, 4] width 6 height 6
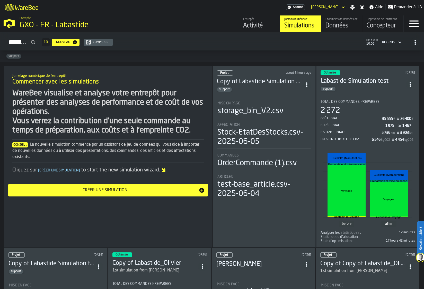
click at [344, 24] on div "Données" at bounding box center [342, 26] width 33 height 8
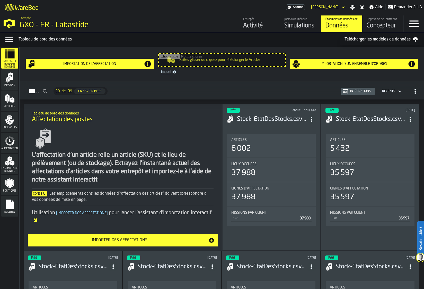
click at [12, 126] on span "Commandes" at bounding box center [9, 127] width 17 height 3
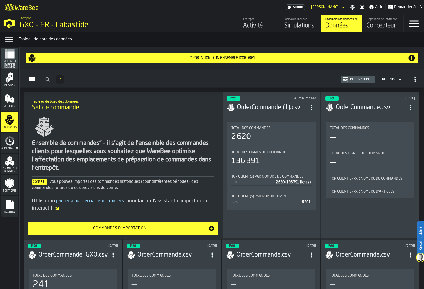
click at [11, 147] on span "Alimentation" at bounding box center [9, 148] width 17 height 3
